Goal: Task Accomplishment & Management: Use online tool/utility

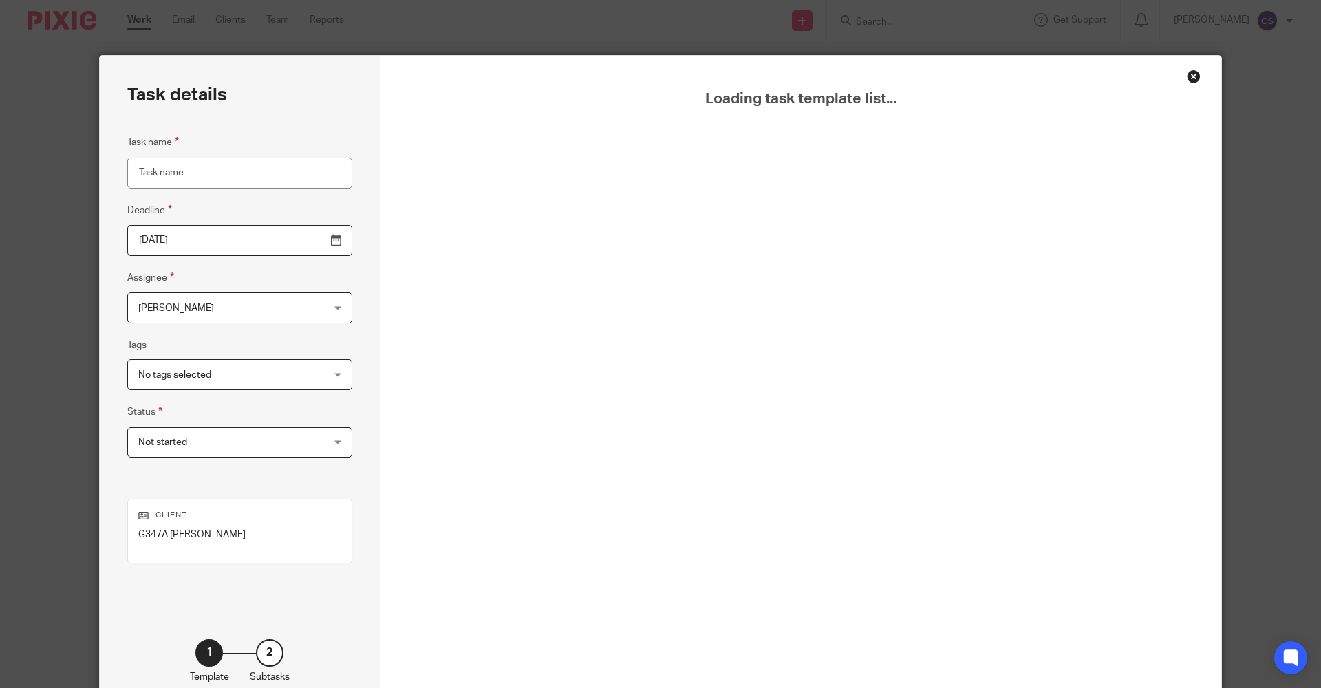
click at [1190, 75] on div "Close this dialog window" at bounding box center [1194, 76] width 14 height 14
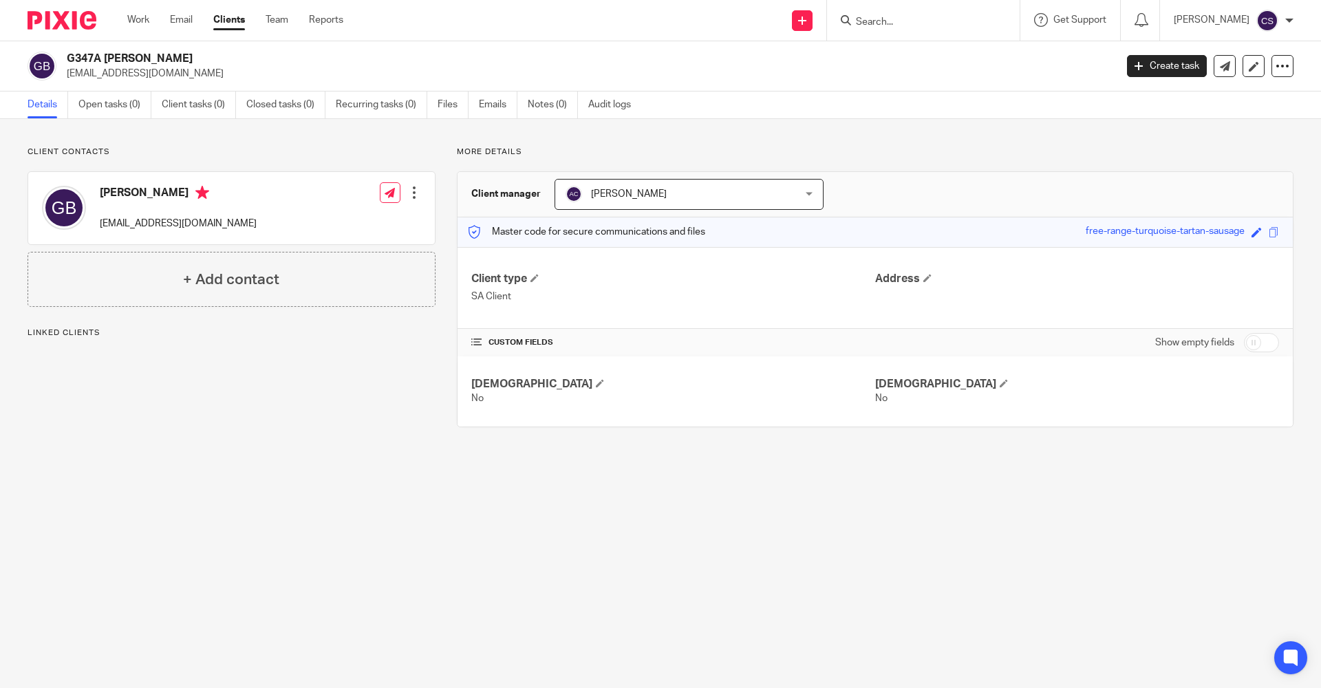
click at [52, 18] on img at bounding box center [62, 20] width 69 height 19
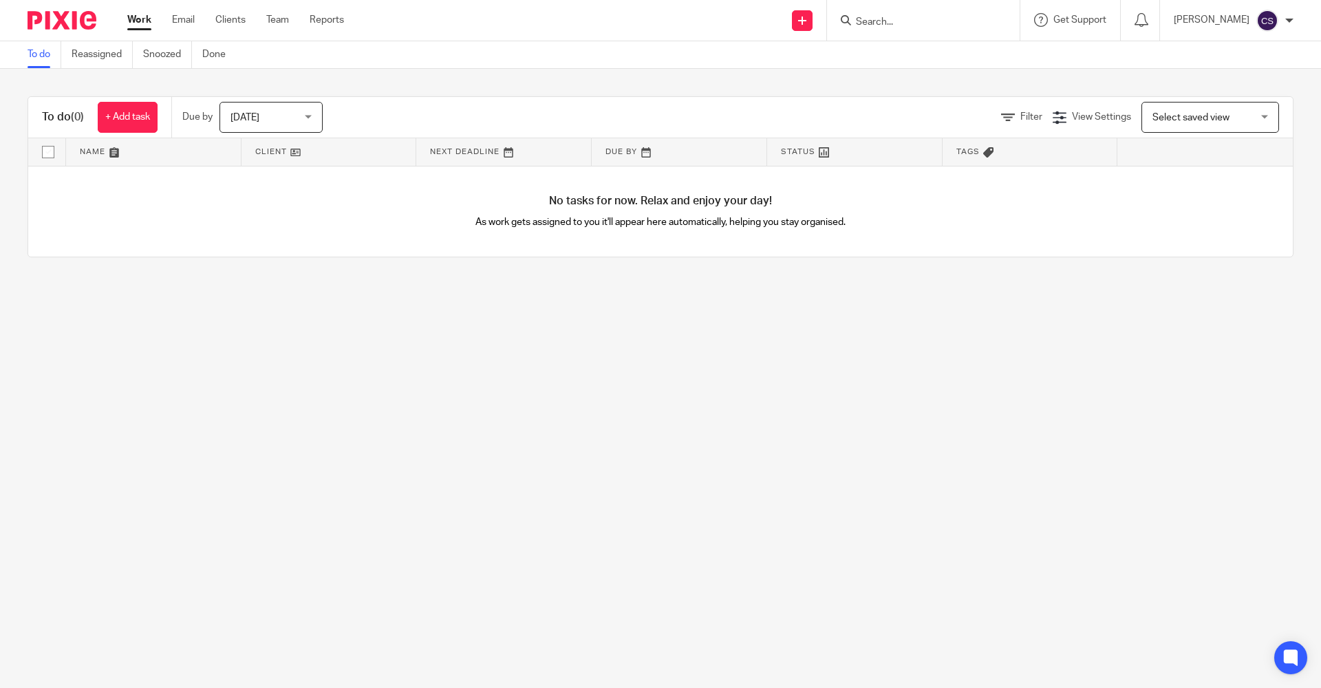
click at [562, 19] on div "Send new email Create task Add client Request signature Get Support Contact Sup…" at bounding box center [843, 20] width 956 height 41
click at [317, 372] on main "To do Reassigned Snoozed Done To do (0) + Add task Due by [DATE] [DATE] [DATE] …" at bounding box center [660, 344] width 1321 height 688
click at [606, 28] on div "Send new email Create task Add client Request signature Get Support Contact Sup…" at bounding box center [843, 20] width 956 height 41
